Goal: Navigation & Orientation: Find specific page/section

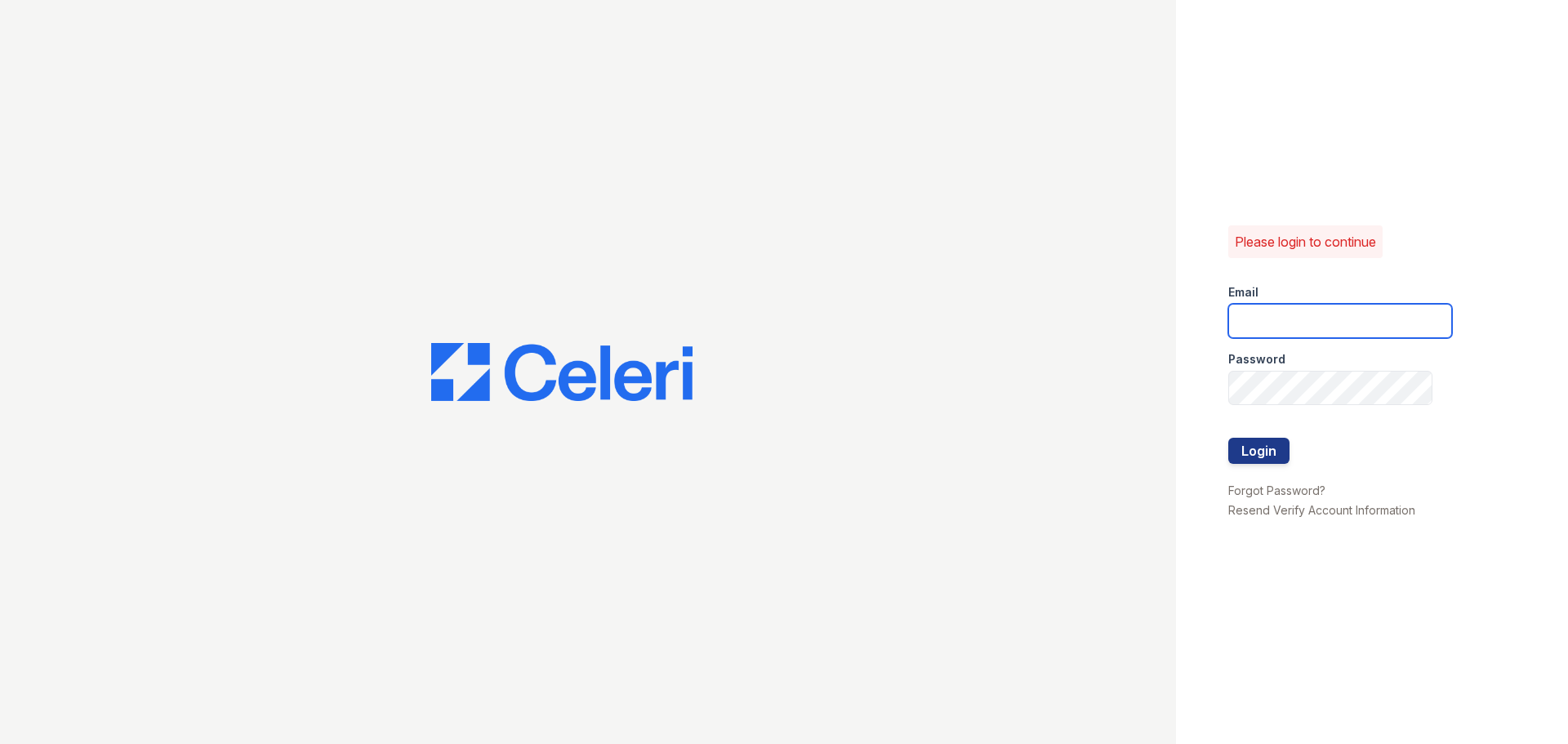
click at [1305, 329] on input "email" at bounding box center [1340, 321] width 224 height 34
type input "renewatthegreens@trinity-pm.com"
click at [1264, 454] on button "Login" at bounding box center [1259, 451] width 62 height 26
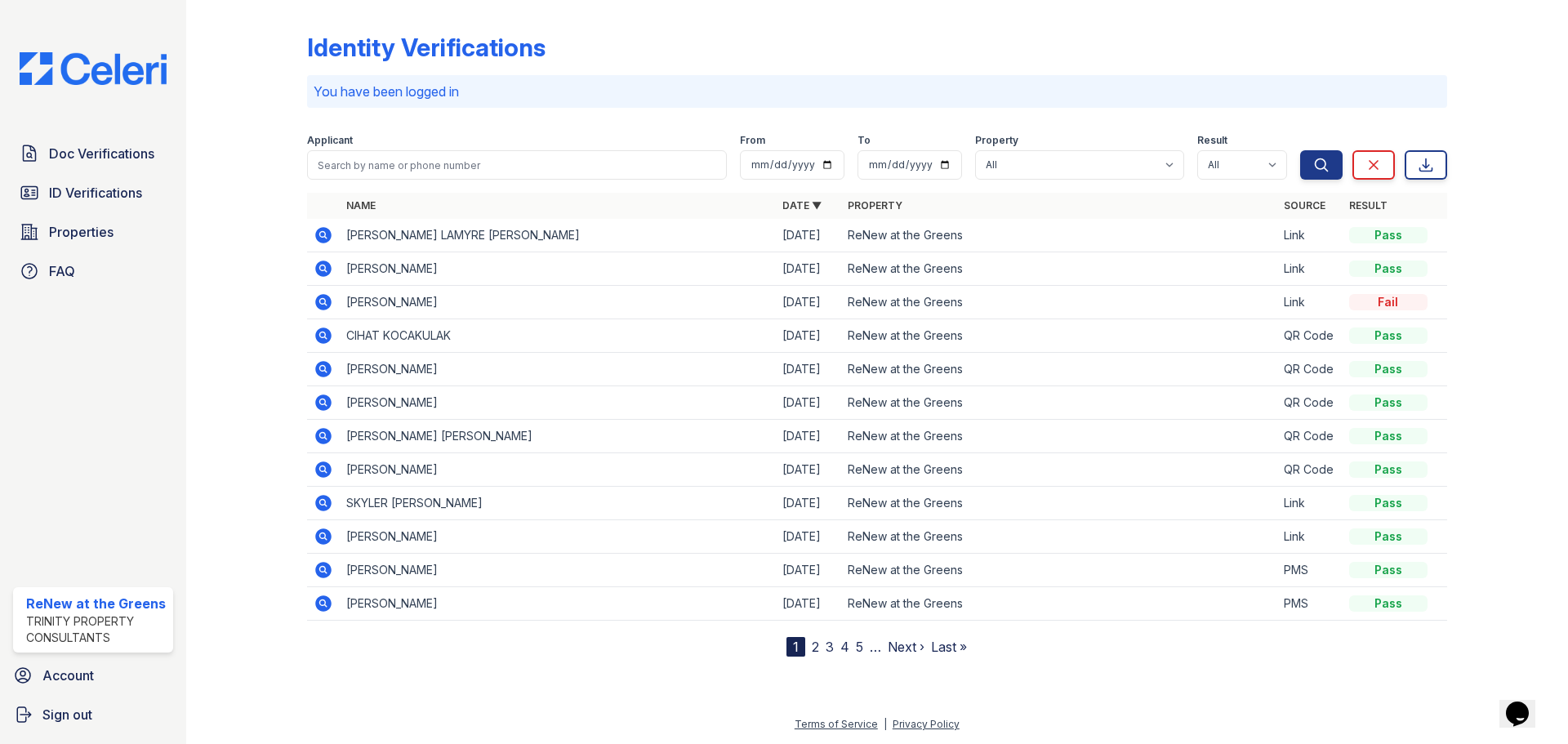
click at [813, 650] on link "2" at bounding box center [815, 646] width 7 height 16
